Goal: Find specific page/section: Find specific page/section

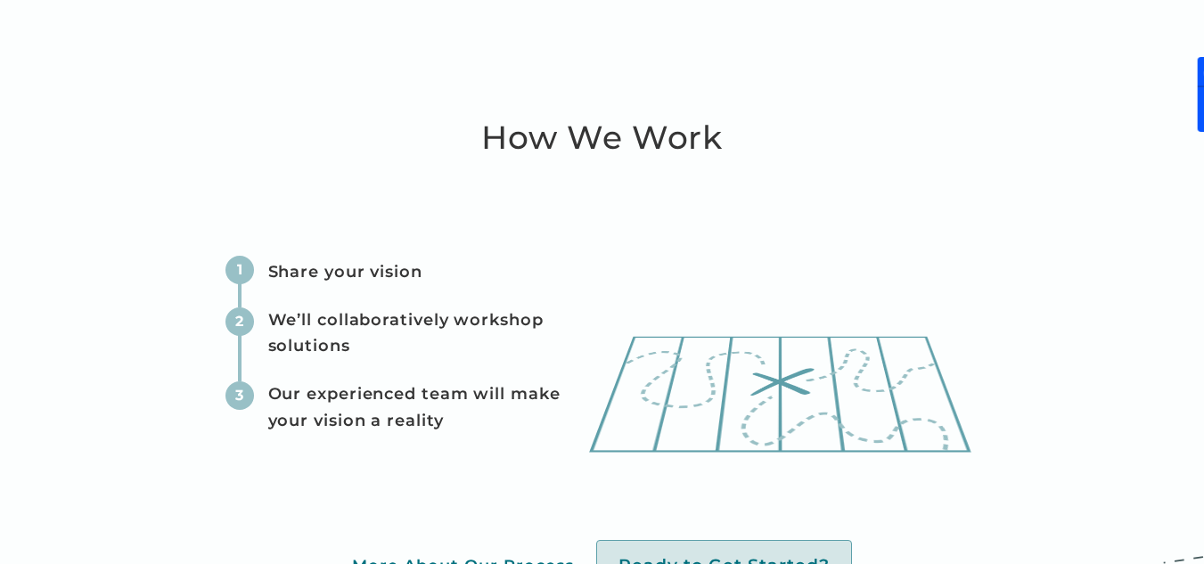
scroll to position [4768, 0]
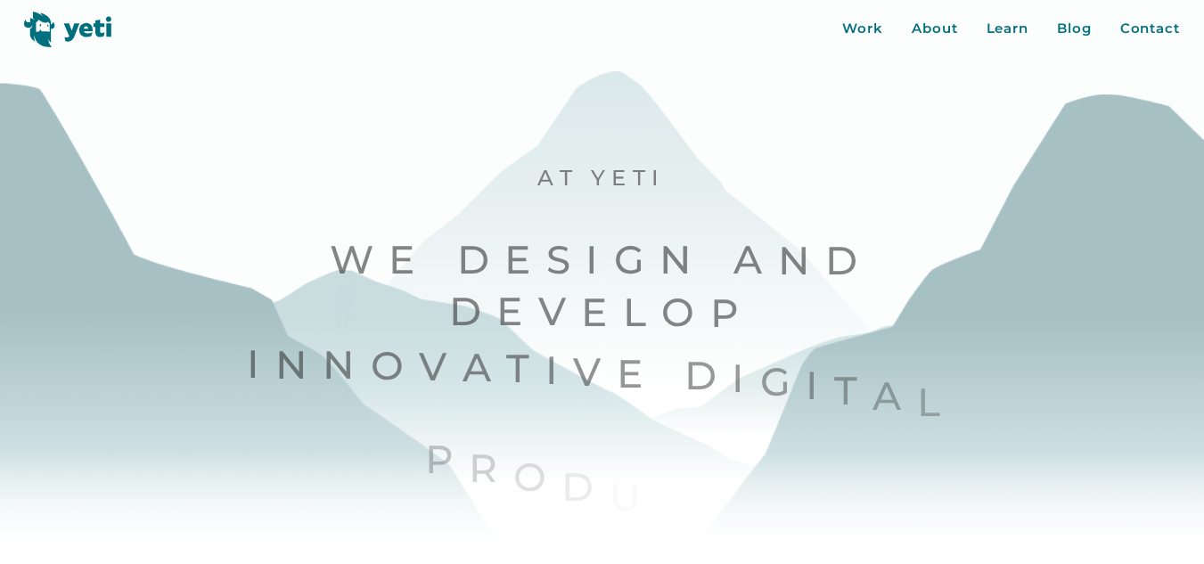
scroll to position [62, 0]
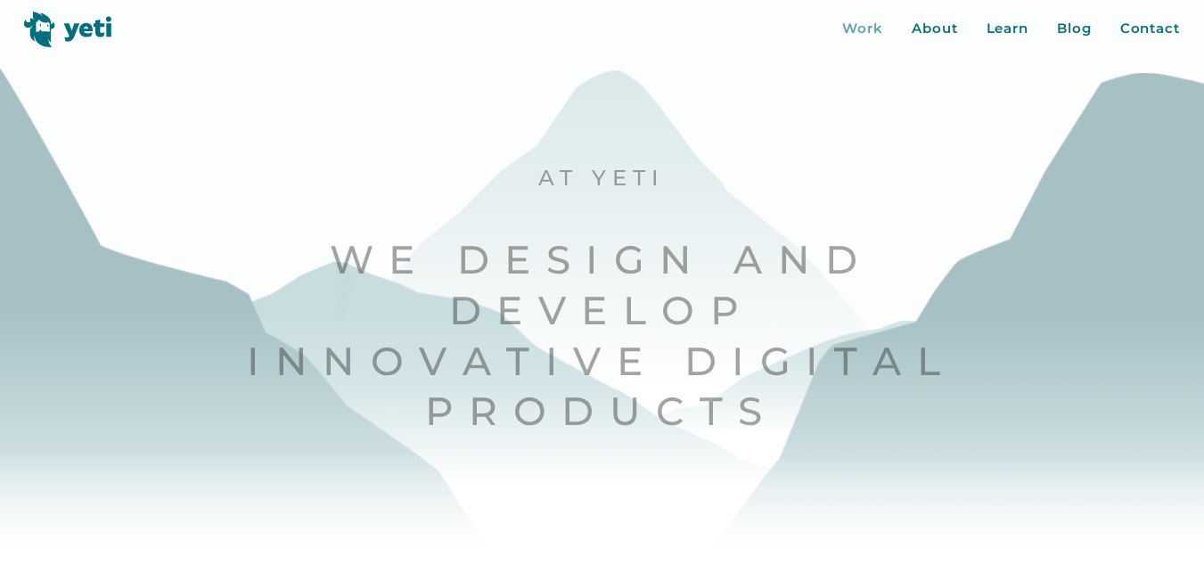
click at [864, 21] on div "Work" at bounding box center [862, 29] width 41 height 20
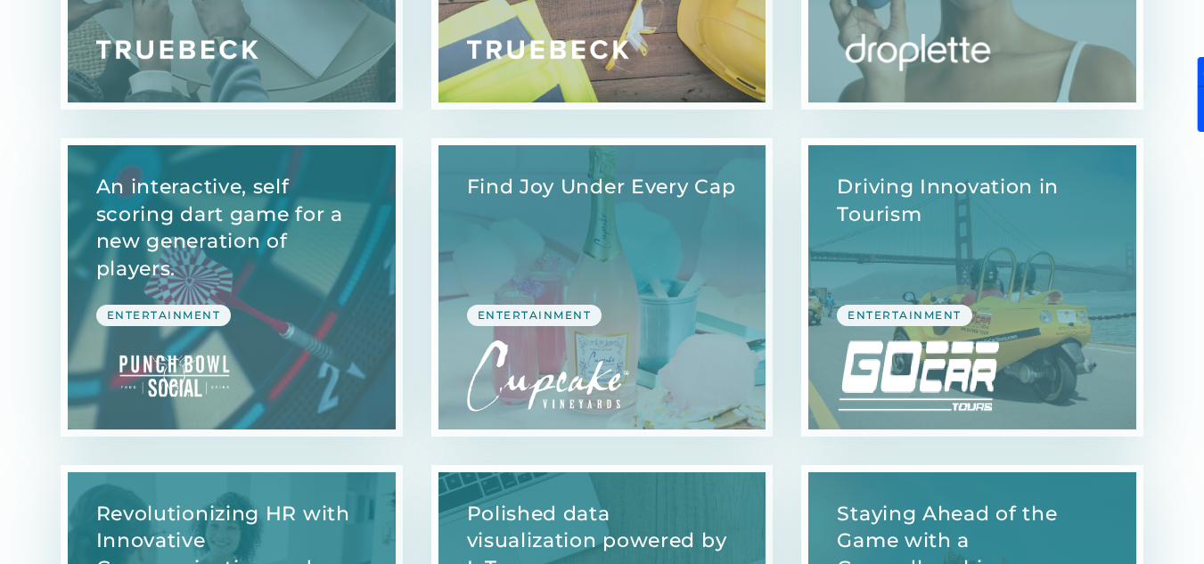
scroll to position [1267, 0]
